Goal: Transaction & Acquisition: Subscribe to service/newsletter

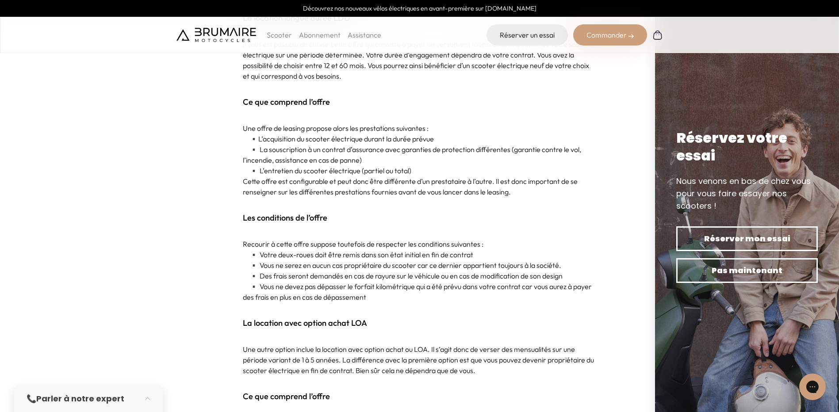
scroll to position [531, 0]
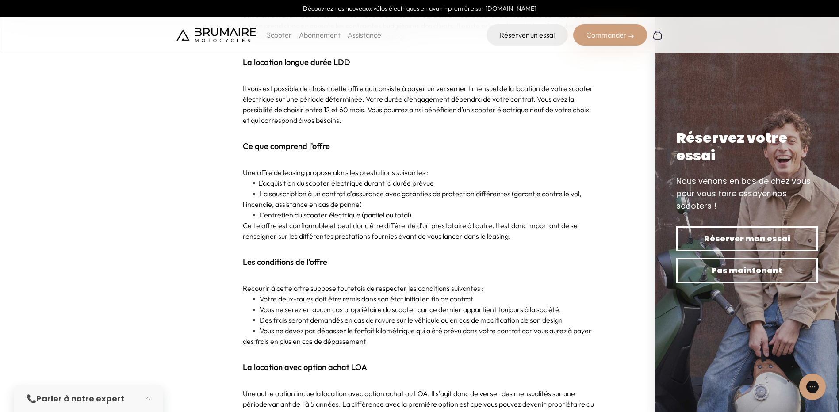
click at [310, 36] on link "Abonnement" at bounding box center [320, 35] width 42 height 9
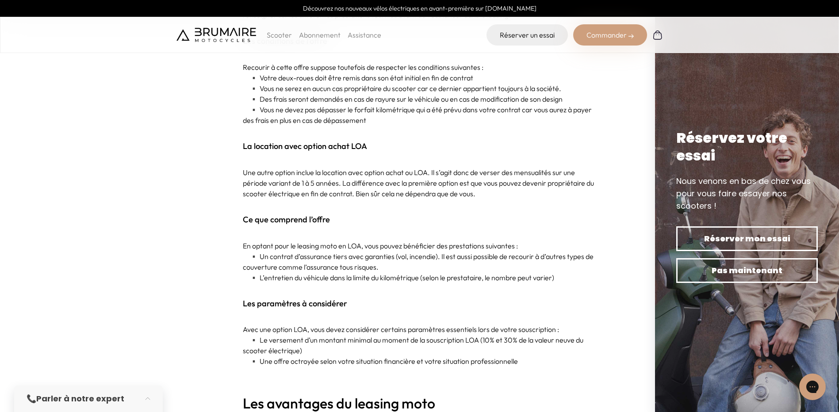
scroll to position [841, 0]
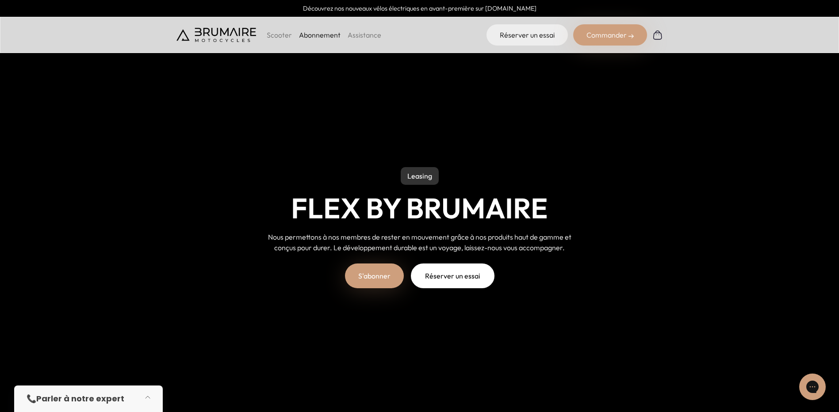
click at [148, 400] on button "button" at bounding box center [150, 398] width 25 height 19
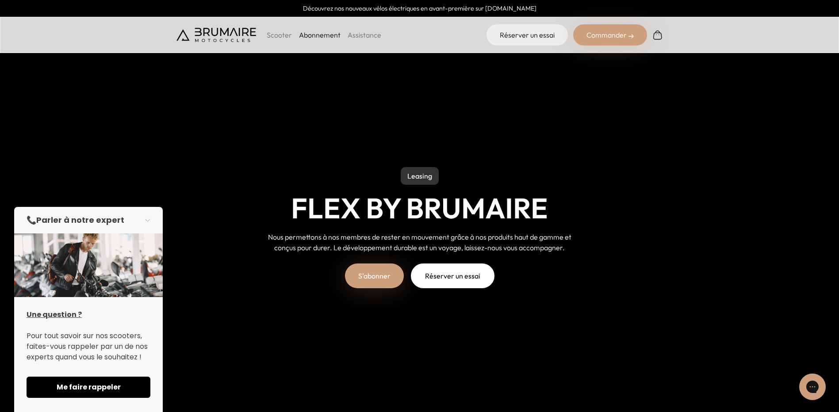
click at [285, 36] on p "Scooter" at bounding box center [279, 35] width 25 height 11
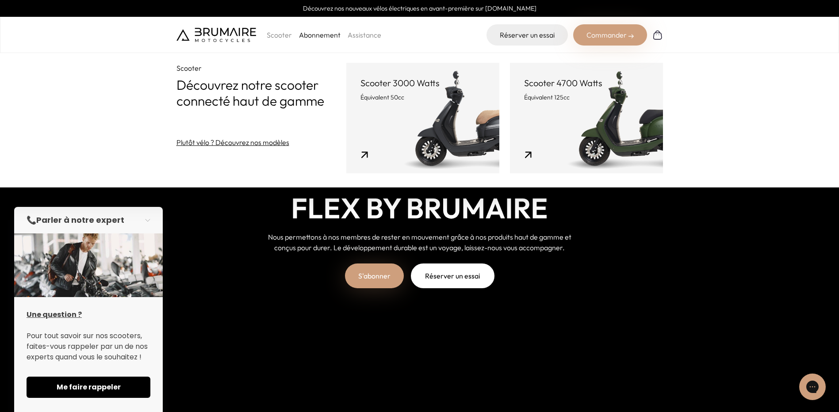
click at [402, 102] on link "Scooter 3000 Watts Équivalent 50cc" at bounding box center [422, 118] width 153 height 111
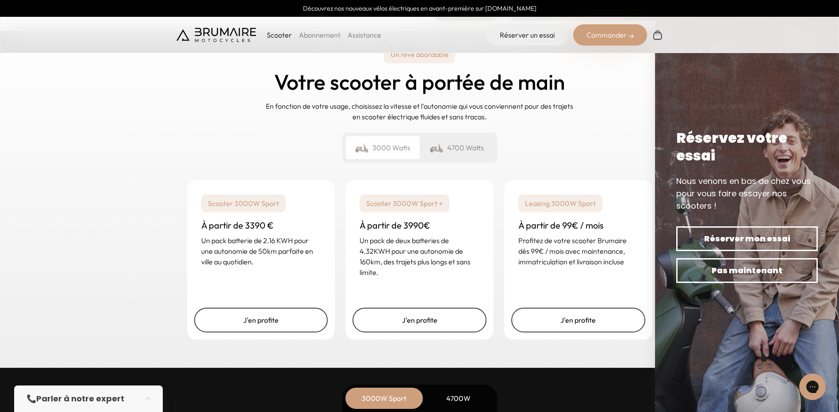
scroll to position [2124, 0]
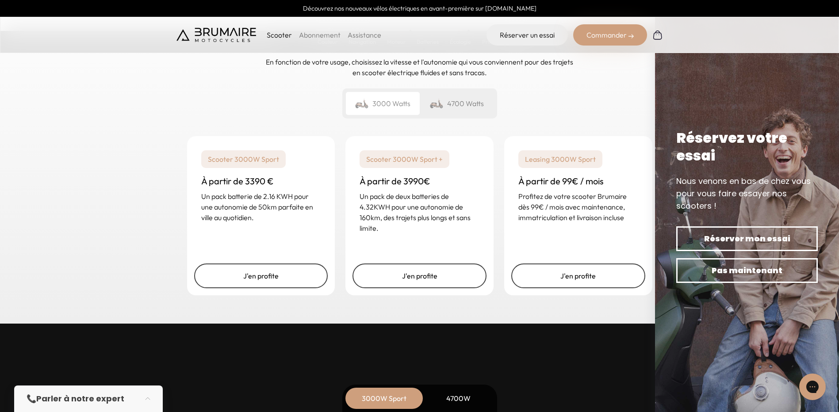
click at [465, 104] on div "4700 Watts" at bounding box center [457, 103] width 74 height 23
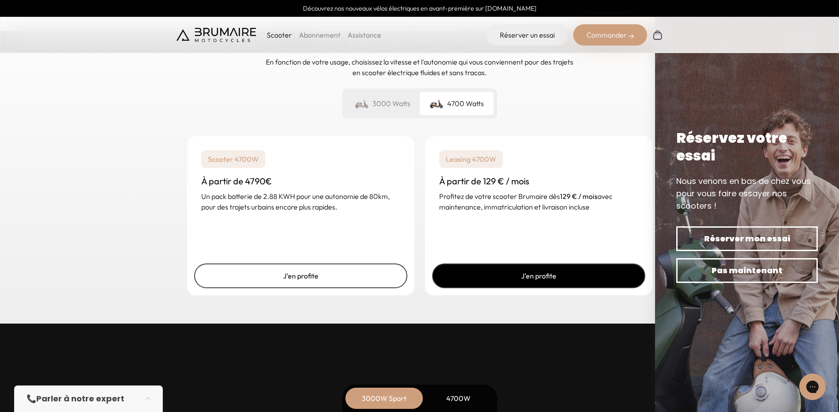
click at [548, 279] on link "J'en profite" at bounding box center [538, 276] width 213 height 25
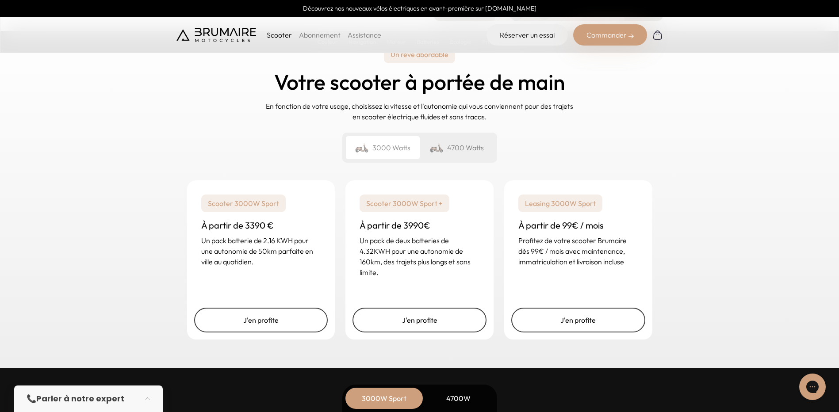
scroll to position [2124, 0]
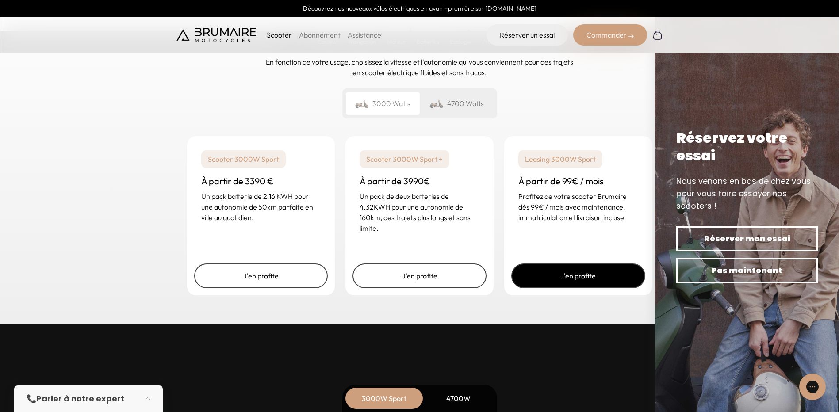
click at [583, 280] on link "J'en profite" at bounding box center [579, 276] width 134 height 25
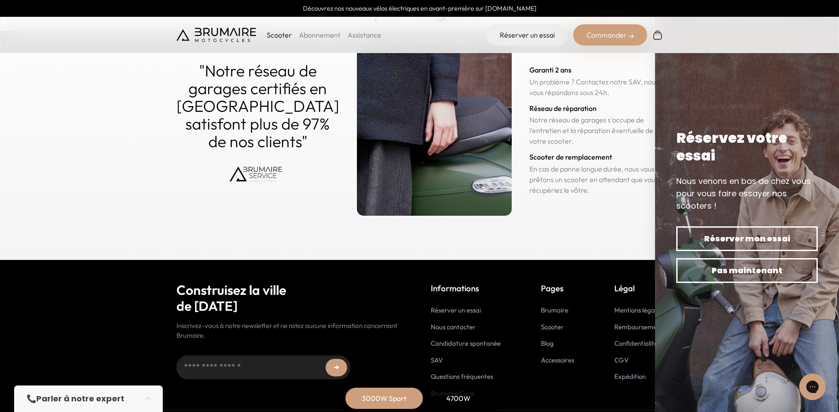
scroll to position [4354, 0]
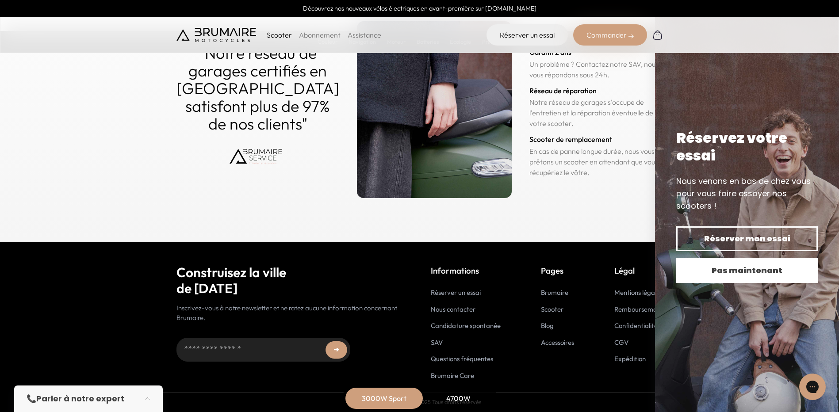
click at [741, 266] on span "Pas maintenant" at bounding box center [747, 271] width 111 height 12
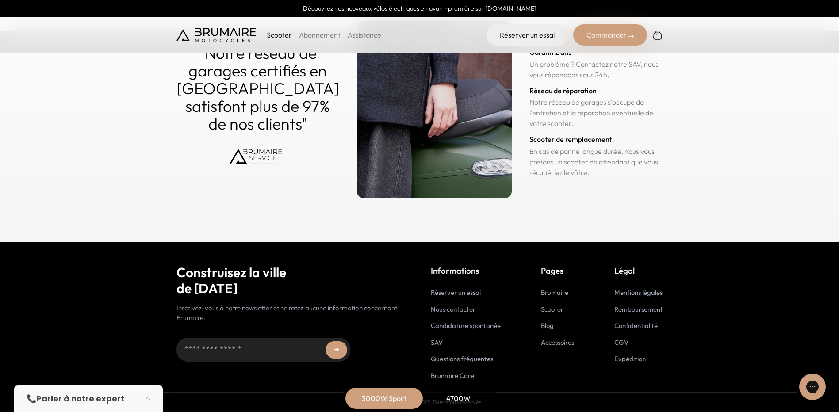
click at [452, 312] on link "Nous contacter" at bounding box center [453, 309] width 45 height 8
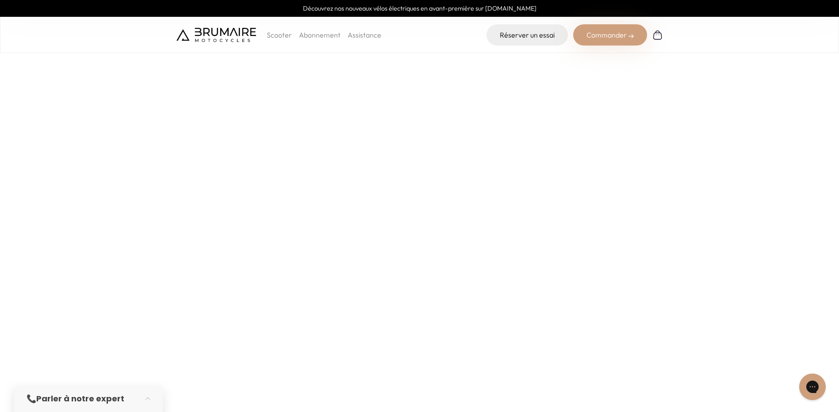
click at [206, 35] on img at bounding box center [217, 35] width 80 height 14
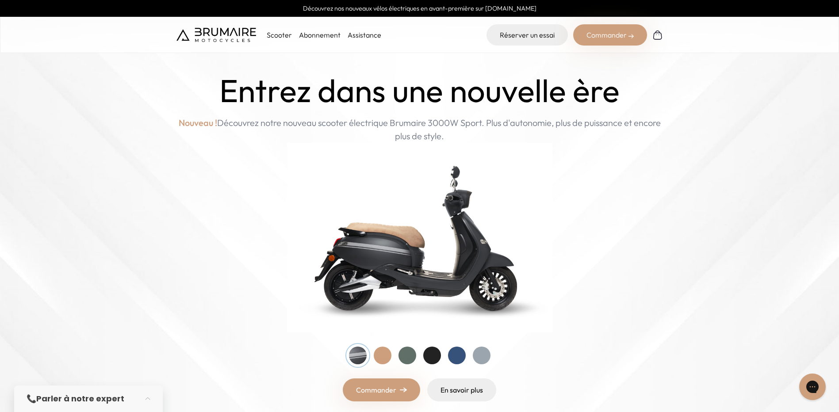
click at [370, 35] on link "Assistance" at bounding box center [365, 35] width 34 height 9
click at [319, 33] on link "Abonnement" at bounding box center [320, 35] width 42 height 9
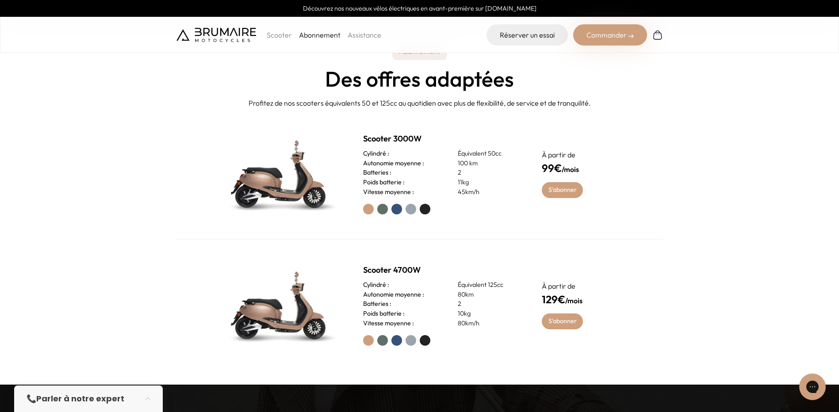
scroll to position [442, 0]
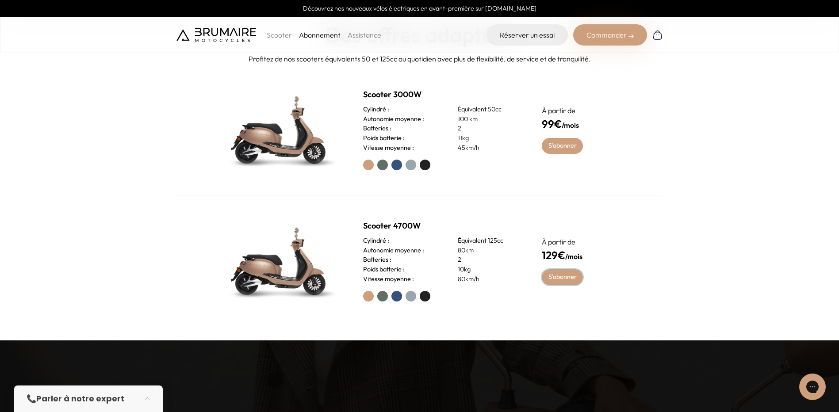
click at [562, 277] on link "S'abonner" at bounding box center [562, 277] width 41 height 16
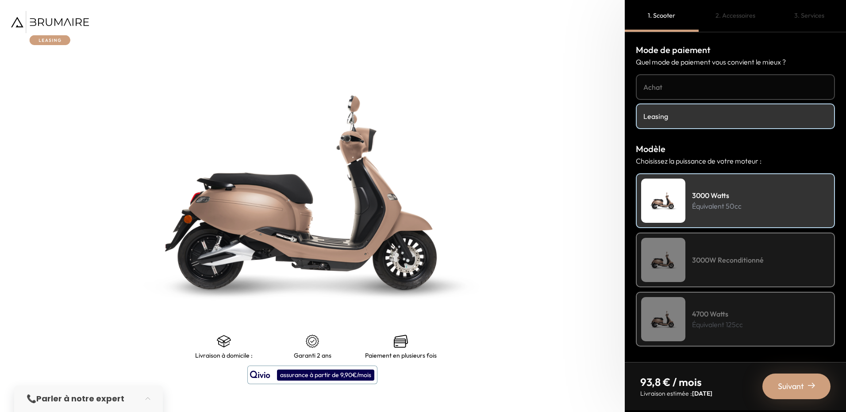
click at [804, 387] on span "Suivant" at bounding box center [791, 387] width 26 height 12
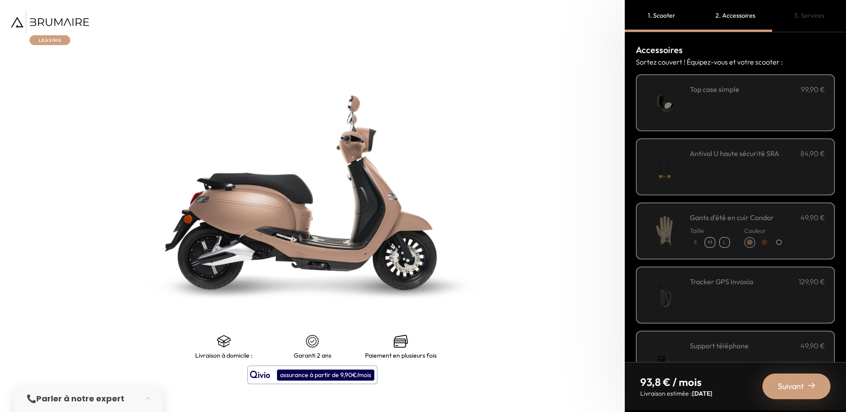
scroll to position [229, 0]
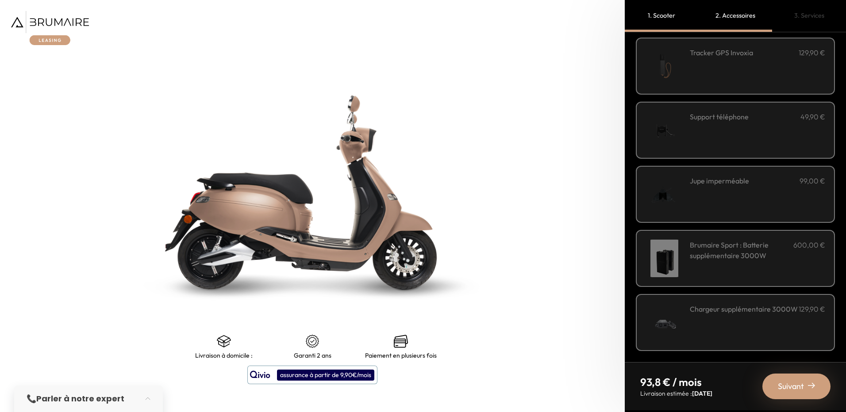
click at [794, 384] on span "Suivant" at bounding box center [791, 387] width 26 height 12
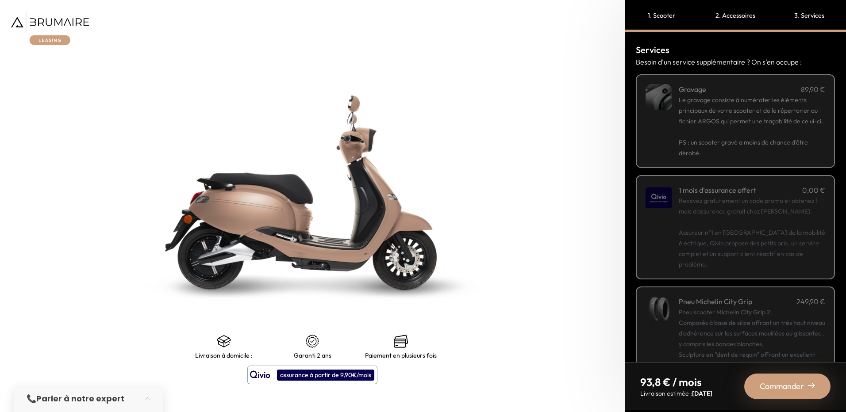
scroll to position [82, 0]
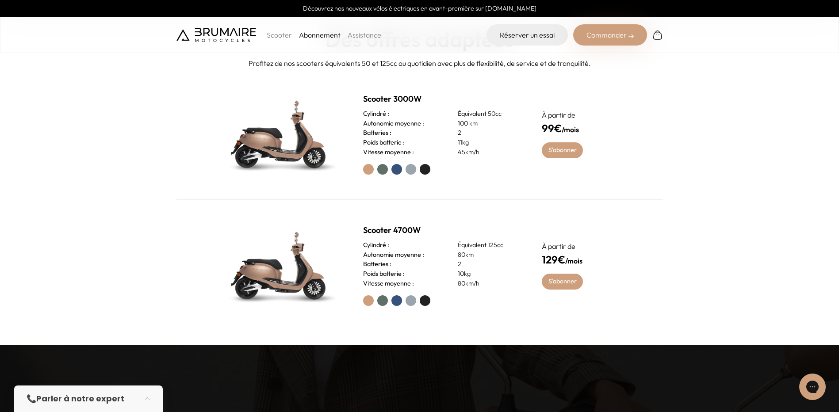
click at [218, 38] on img at bounding box center [217, 35] width 80 height 14
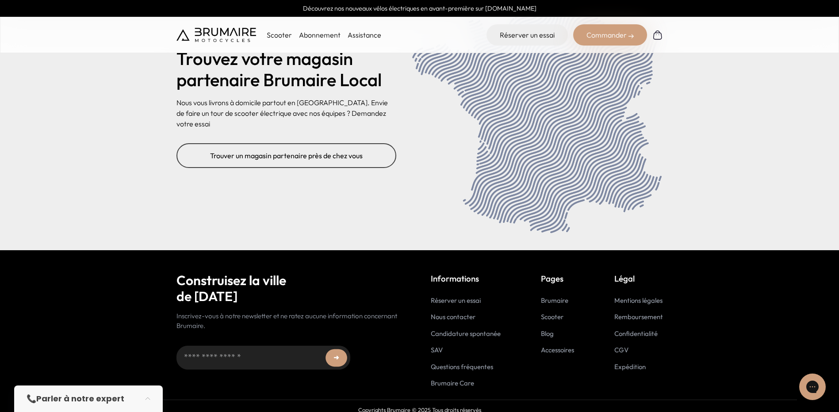
scroll to position [3591, 0]
